Goal: Information Seeking & Learning: Learn about a topic

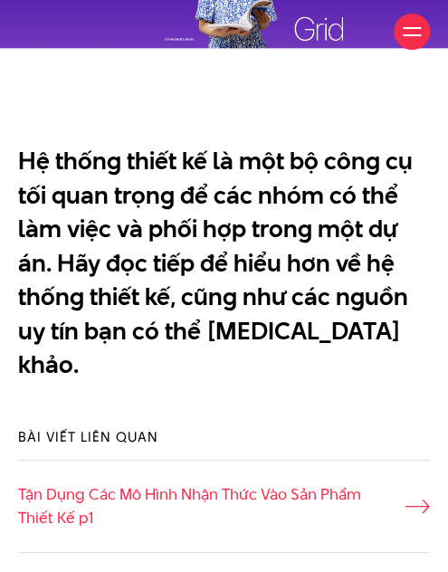
scroll to position [642, 0]
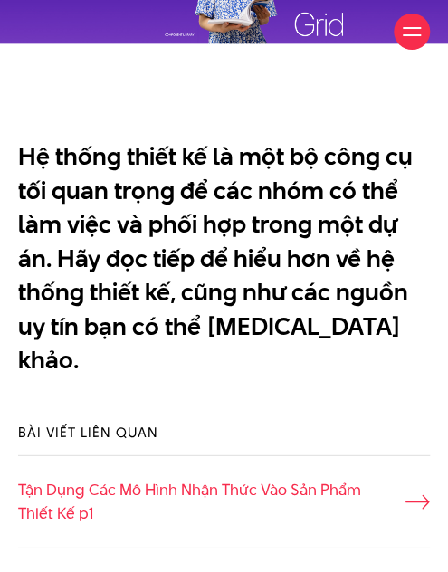
click at [203, 252] on p "Hệ thống thiết kế là một bộ công cụ tối quan trọng để các nhóm có thể làm việc …" at bounding box center [224, 258] width 412 height 238
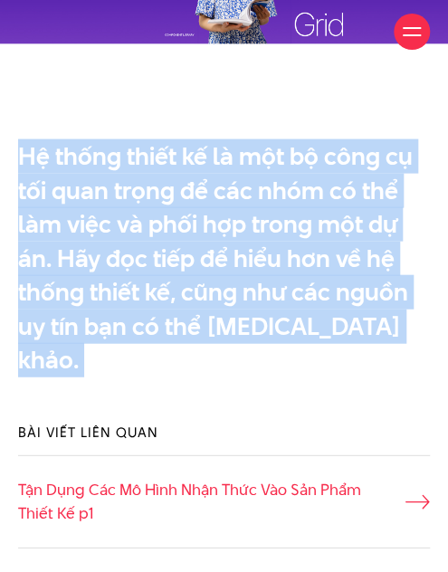
click at [203, 252] on p "Hệ thống thiết kế là một bộ công cụ tối quan trọng để các nhóm có thể làm việc …" at bounding box center [224, 258] width 412 height 238
click at [310, 282] on p "Hệ thống thiết kế là một bộ công cụ tối quan trọng để các nhóm có thể làm việc …" at bounding box center [224, 258] width 412 height 238
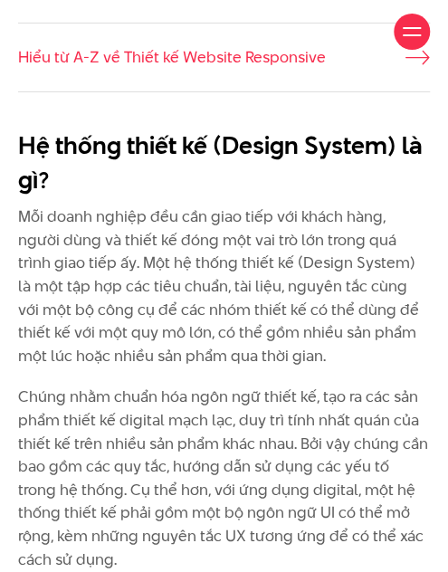
scroll to position [1237, 0]
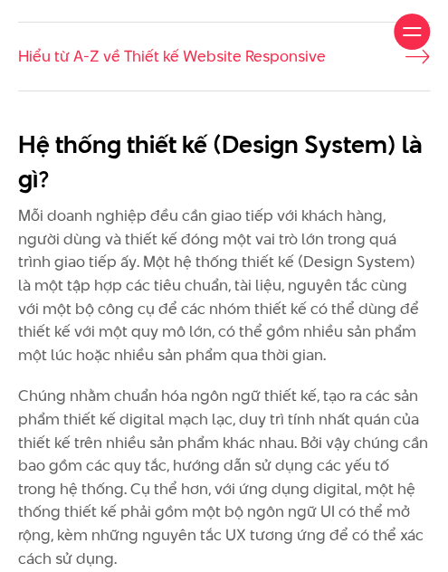
click at [155, 216] on p "Mỗi doanh nghiệp đều cần giao tiếp với khách hàng, người dùng và thiết kế đóng …" at bounding box center [224, 286] width 412 height 162
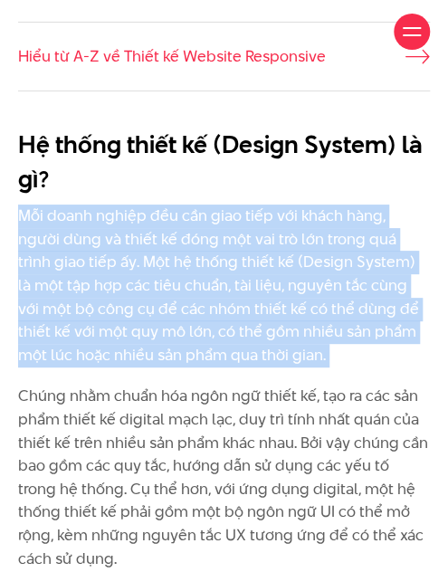
click at [155, 216] on p "Mỗi doanh nghiệp đều cần giao tiếp với khách hàng, người dùng và thiết kế đóng …" at bounding box center [224, 286] width 412 height 162
click at [187, 297] on p "Mỗi doanh nghiệp đều cần giao tiếp với khách hàng, người dùng và thiết kế đóng …" at bounding box center [224, 286] width 412 height 162
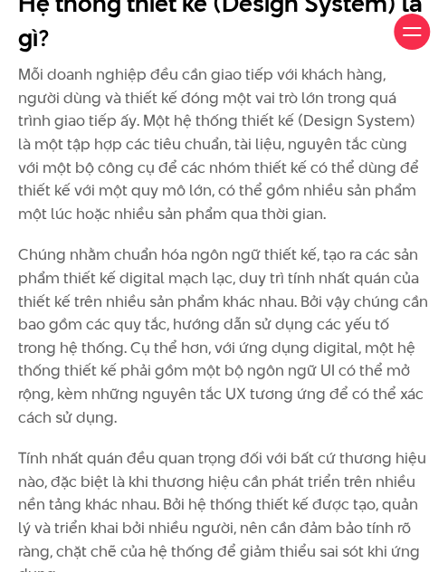
scroll to position [1380, 0]
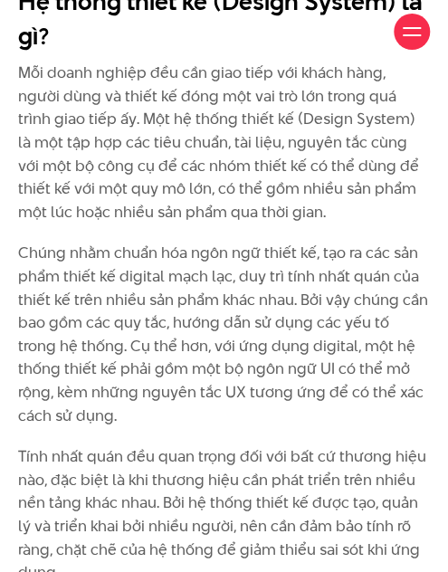
click at [110, 298] on p "Chúng nhằm chuẩn hóa ngôn ngữ thiết kế, tạo ra các sản phẩm thiết kế digital mạ…" at bounding box center [224, 335] width 412 height 186
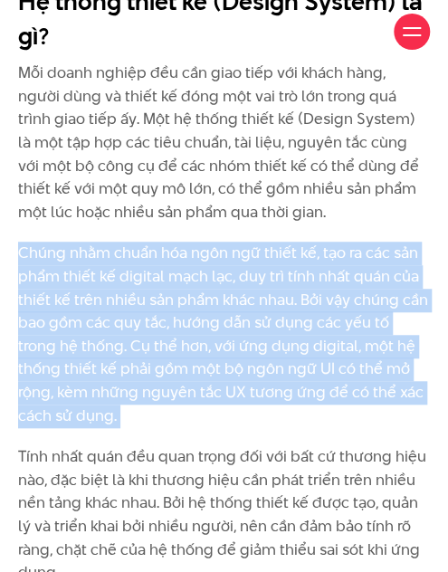
click at [110, 298] on p "Chúng nhằm chuẩn hóa ngôn ngữ thiết kế, tạo ra các sản phẩm thiết kế digital mạ…" at bounding box center [224, 335] width 412 height 186
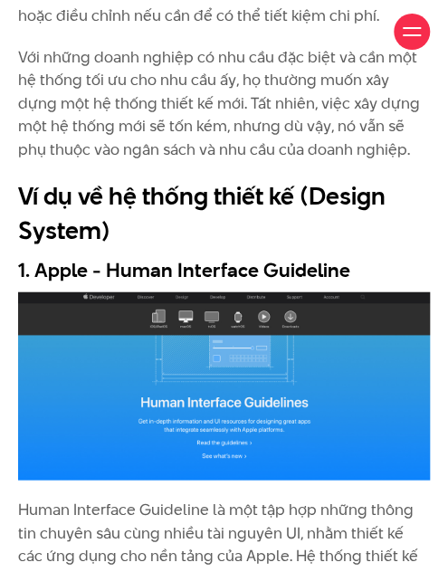
scroll to position [4711, 0]
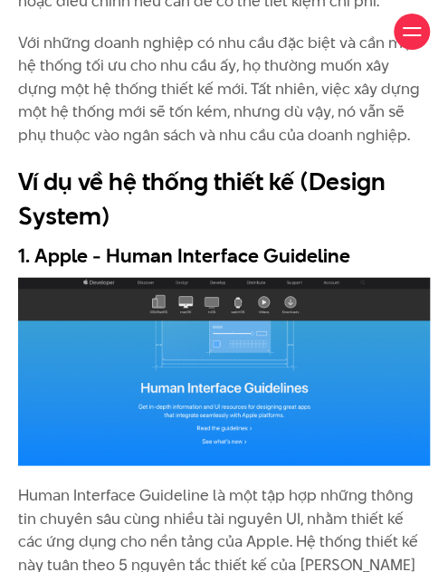
click at [103, 169] on h2 "Ví dụ về hệ thống thiết kế (Design System)" at bounding box center [224, 199] width 412 height 68
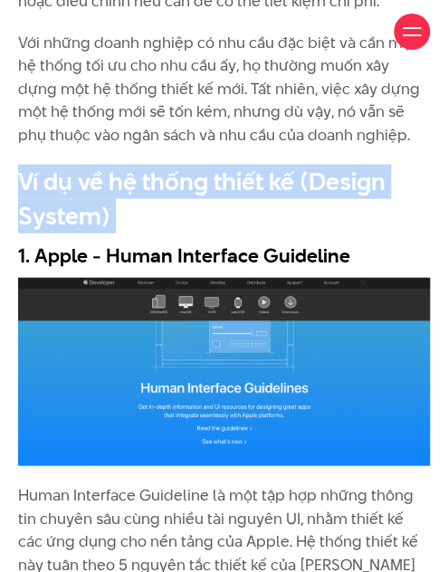
click at [103, 169] on h2 "Ví dụ về hệ thống thiết kế (Design System)" at bounding box center [224, 199] width 412 height 68
click at [215, 167] on h2 "Ví dụ về hệ thống thiết kế (Design System)" at bounding box center [224, 199] width 412 height 68
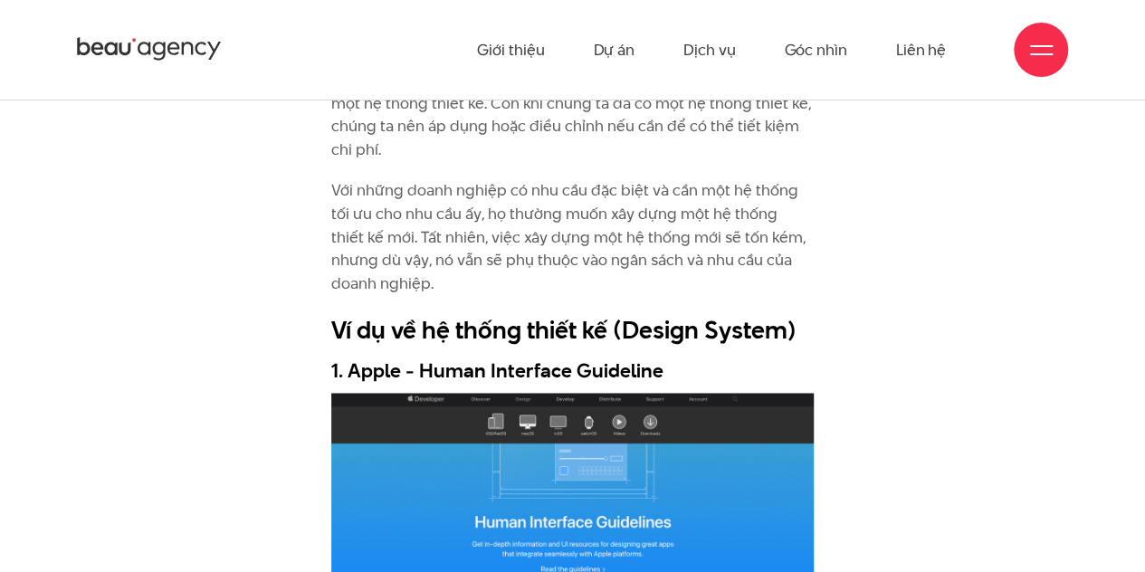
scroll to position [4658, 0]
